Goal: Task Accomplishment & Management: Complete application form

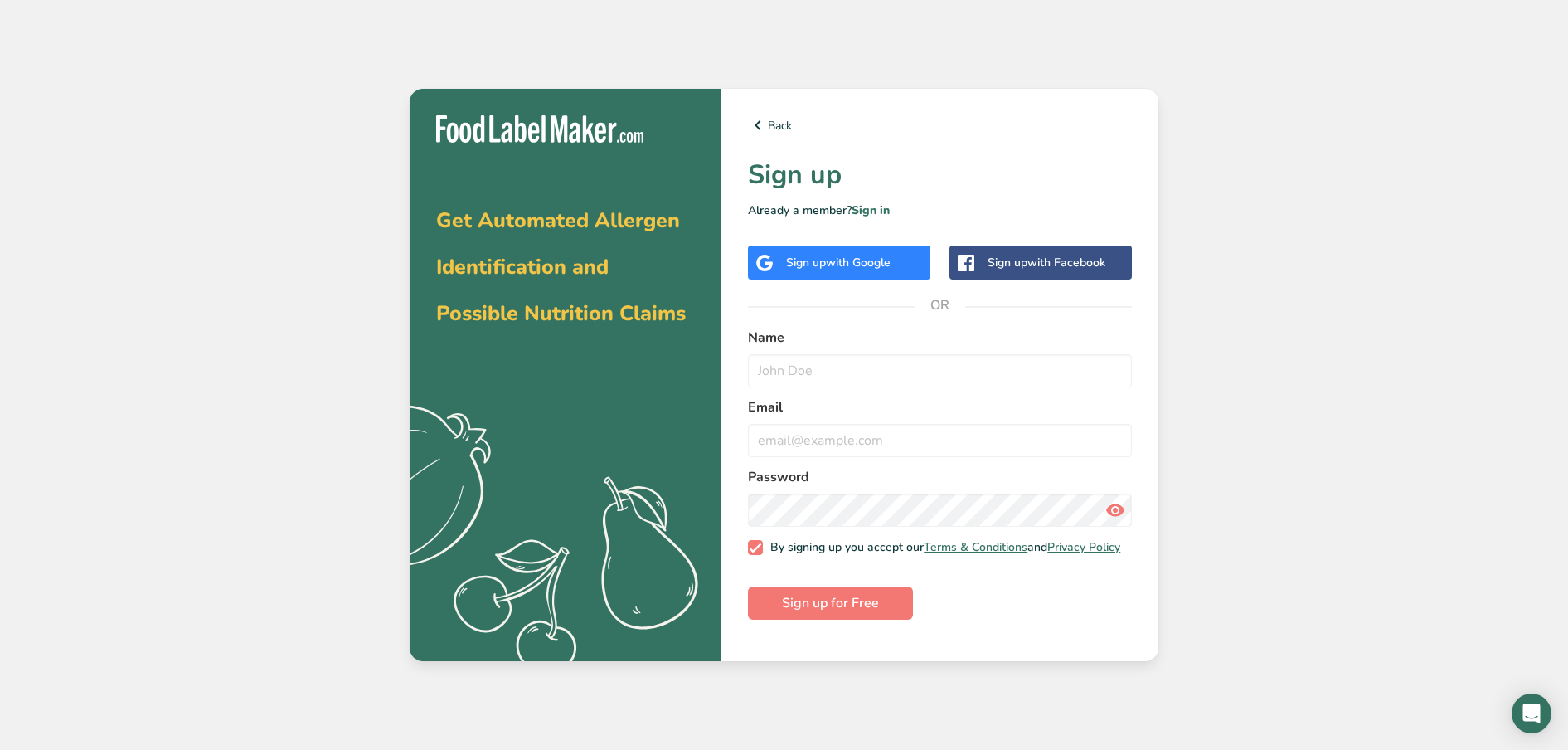
click at [865, 263] on span "with Google" at bounding box center [858, 263] width 64 height 15
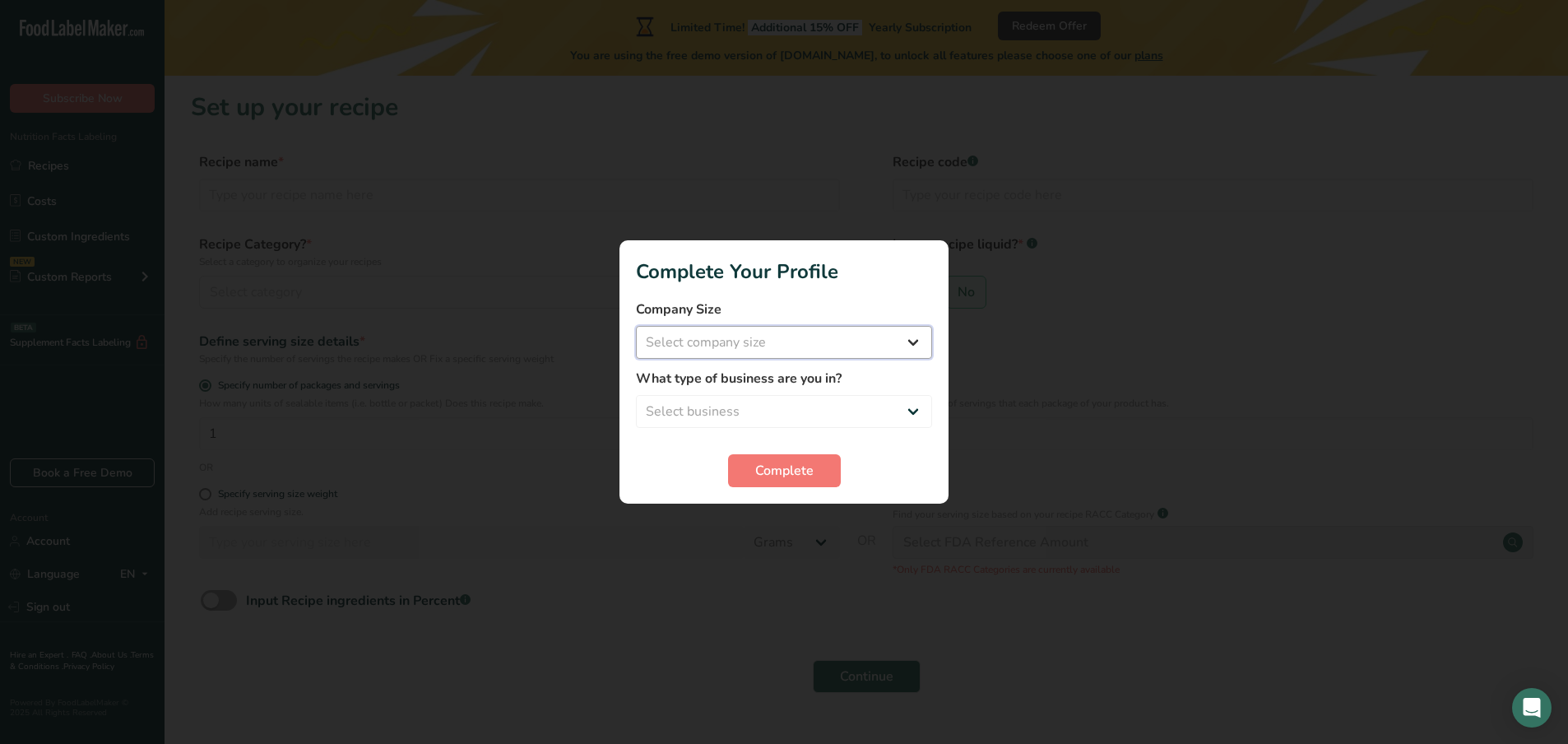
click at [884, 338] on select "Select company size Fewer than 10 Employees 10 to 50 Employees 51 to 500 Employ…" at bounding box center [784, 342] width 296 height 33
select select "1"
click at [636, 326] on select "Select company size Fewer than 10 Employees 10 to 50 Employees 51 to 500 Employ…" at bounding box center [784, 342] width 296 height 33
click at [855, 428] on form "Company Size Fewer than 10 Employees 10 to 50 Employees 51 to 500 Employees Ove…" at bounding box center [784, 393] width 296 height 187
click at [855, 425] on select "Select business Packaged Food Manufacturer Restaurant & Cafe Bakery Meal Plans …" at bounding box center [784, 411] width 296 height 33
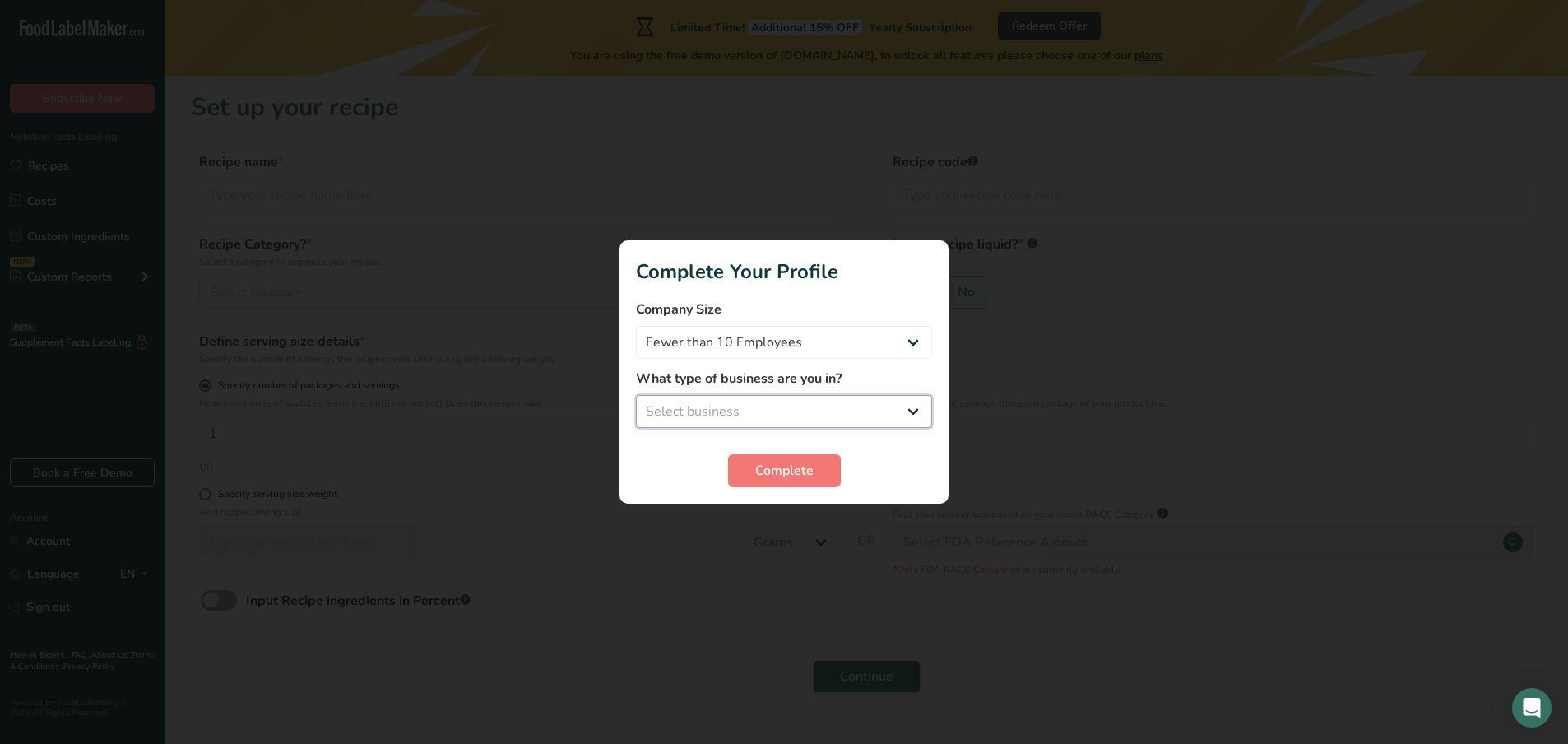
select select "3"
click at [636, 395] on select "Select business Packaged Food Manufacturer Restaurant & Cafe Bakery Meal Plans …" at bounding box center [784, 411] width 296 height 33
click at [773, 486] on button "Complete" at bounding box center [784, 471] width 112 height 33
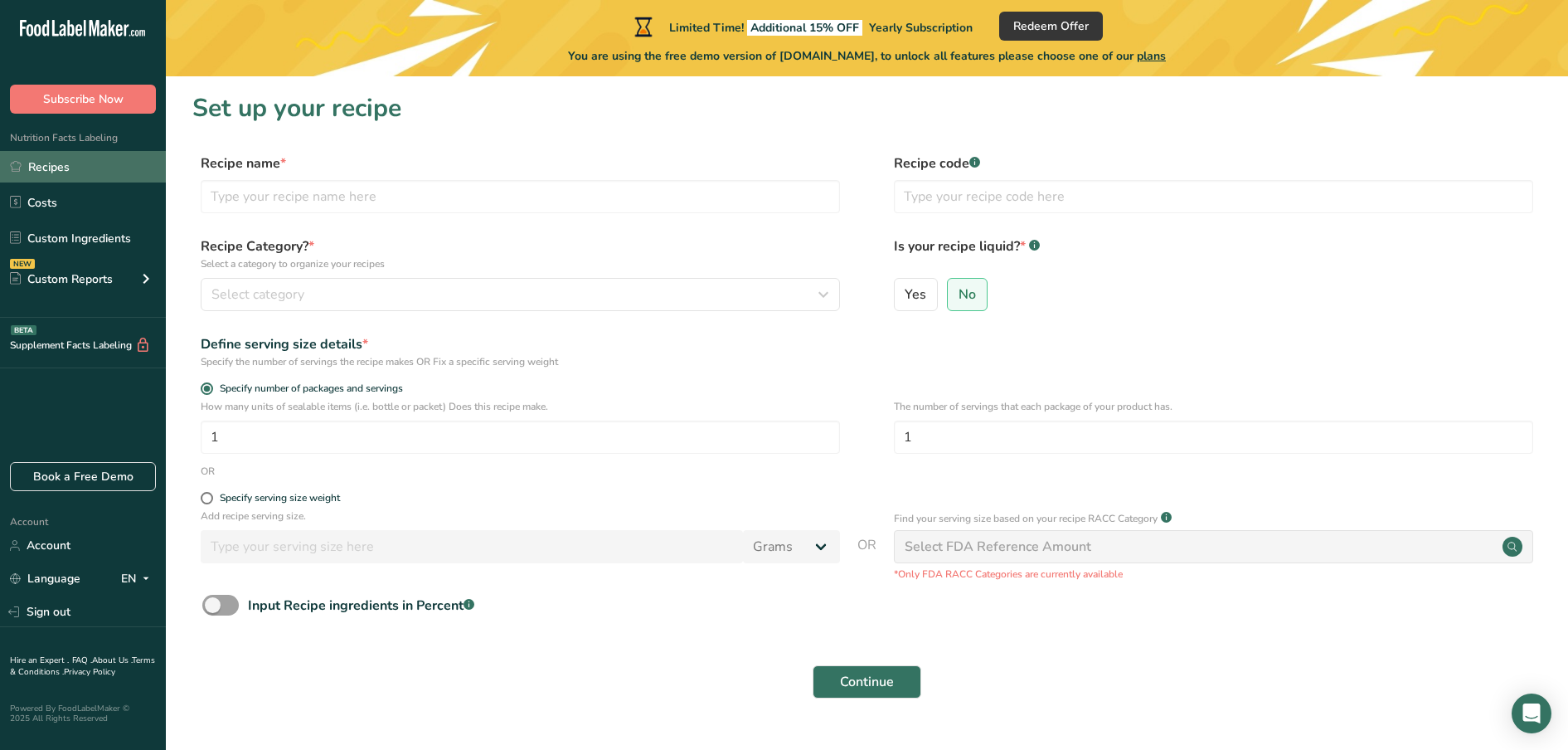
click at [77, 168] on link "Recipes" at bounding box center [82, 166] width 166 height 32
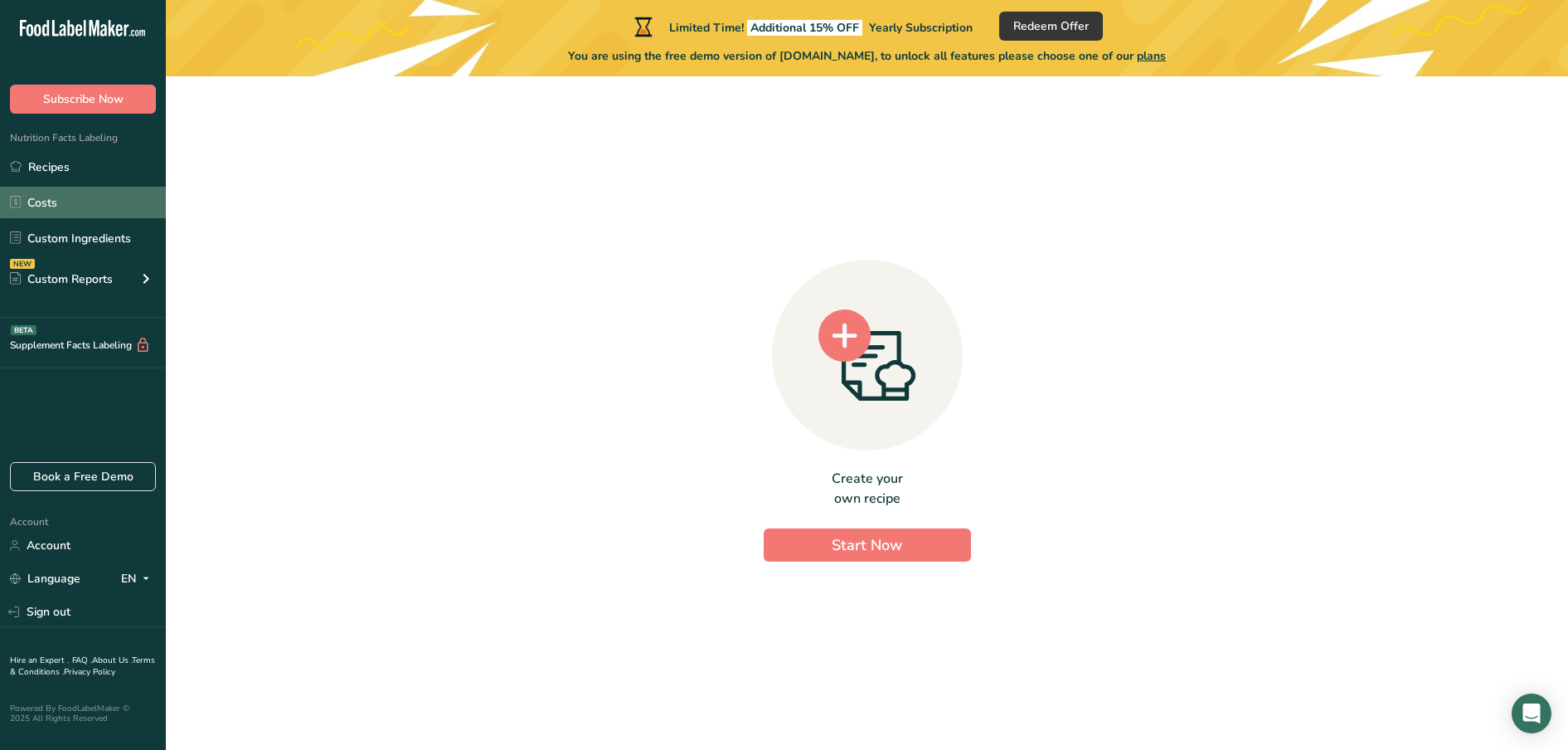
click at [80, 204] on link "Costs" at bounding box center [82, 203] width 166 height 32
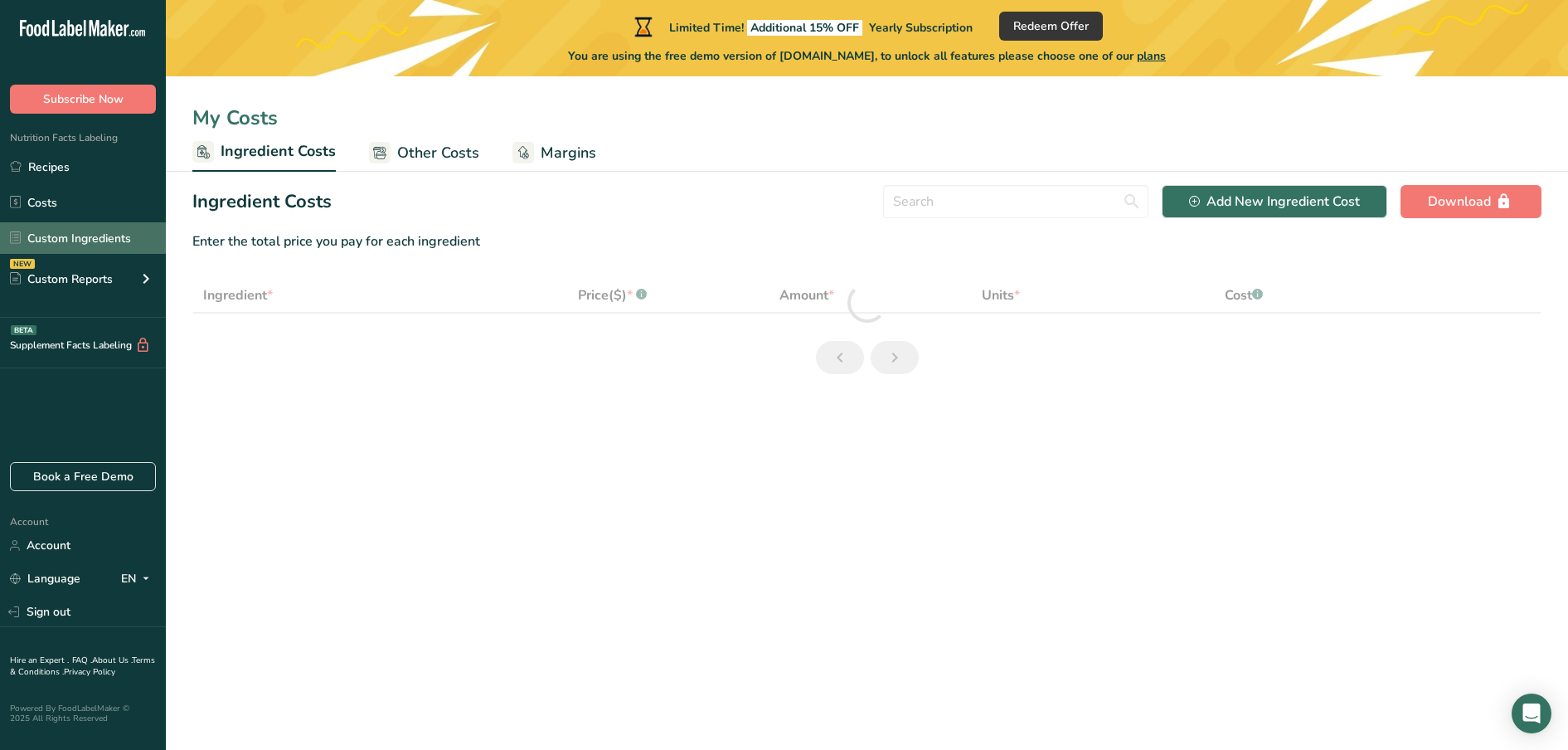
select select "1"
